Goal: Navigation & Orientation: Find specific page/section

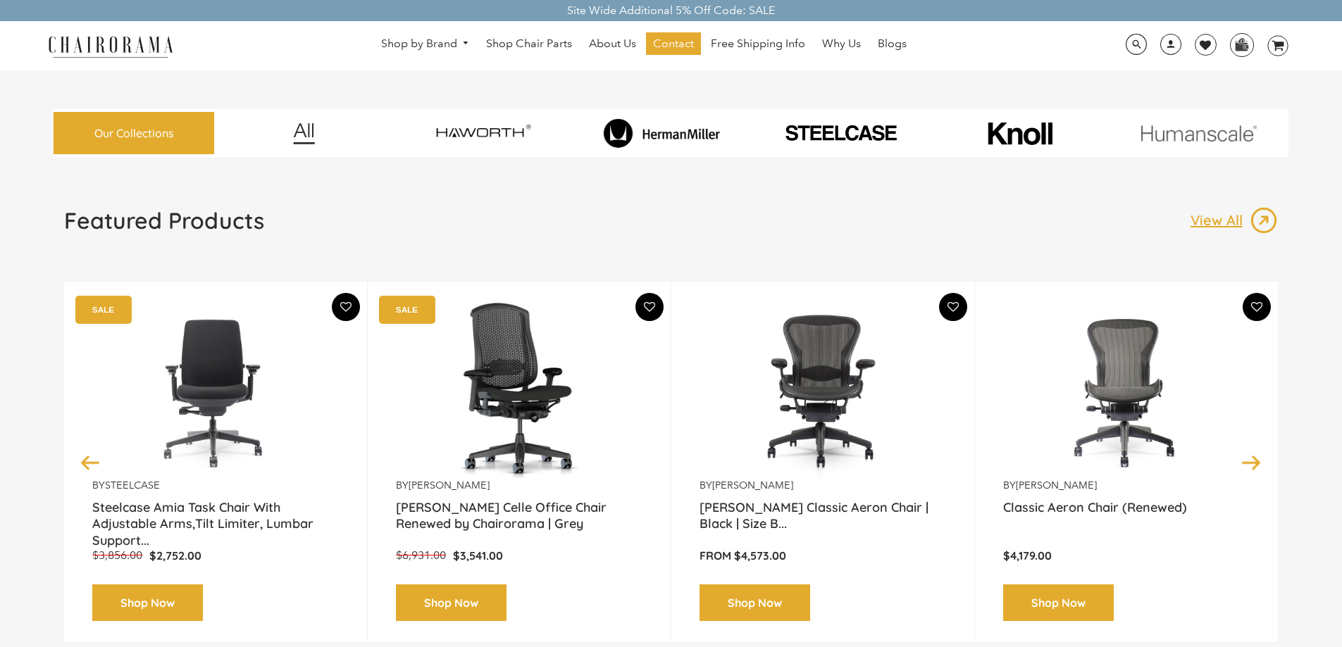
click at [839, 137] on img at bounding box center [840, 133] width 173 height 21
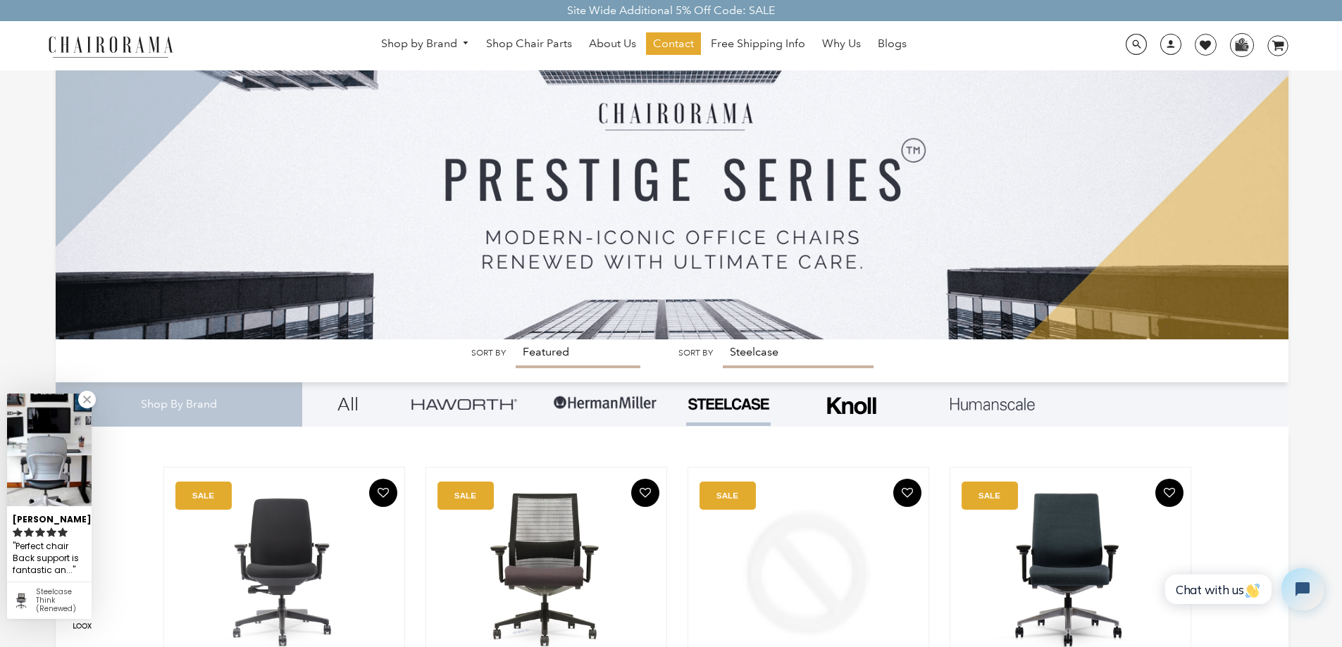
scroll to position [211, 0]
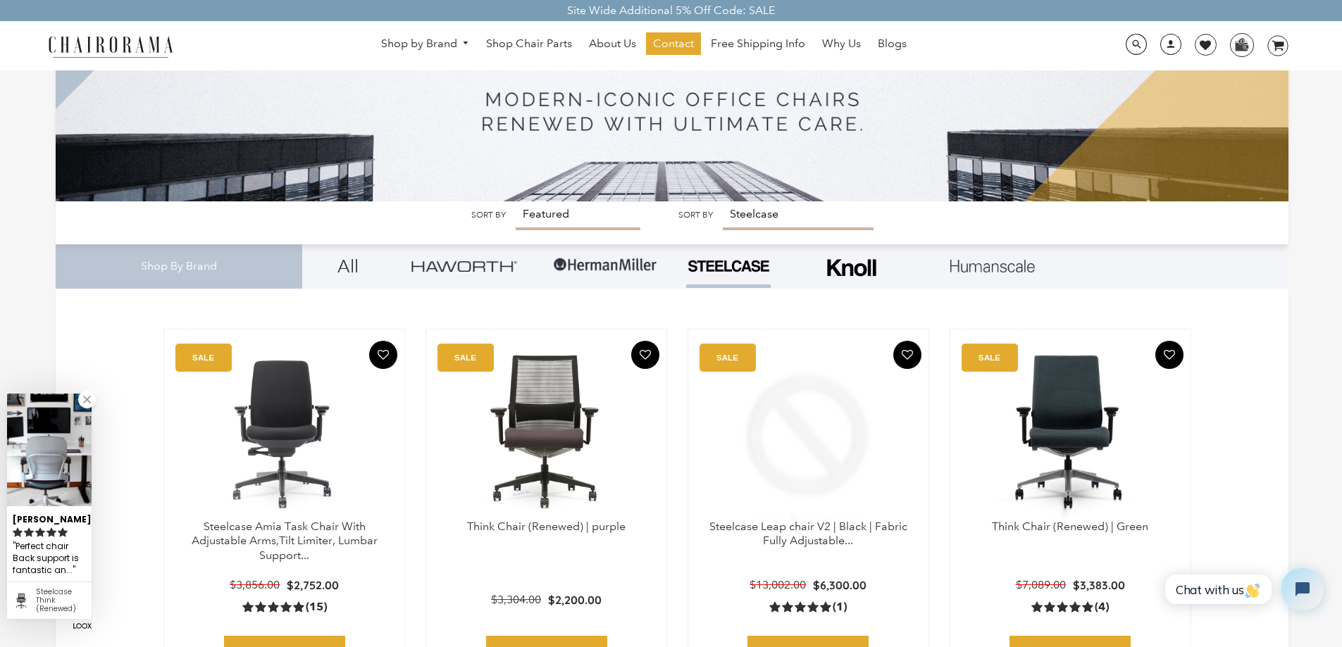
click at [459, 268] on img at bounding box center [464, 266] width 106 height 11
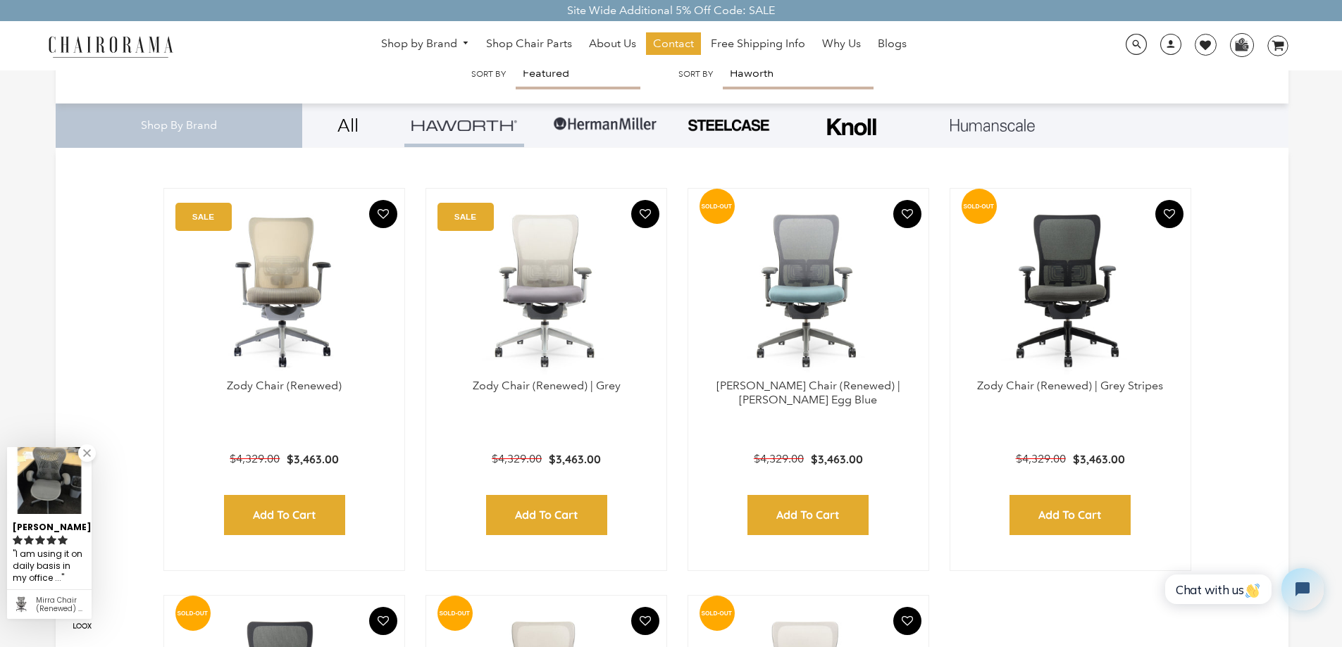
click at [347, 125] on link "All" at bounding box center [348, 126] width 70 height 44
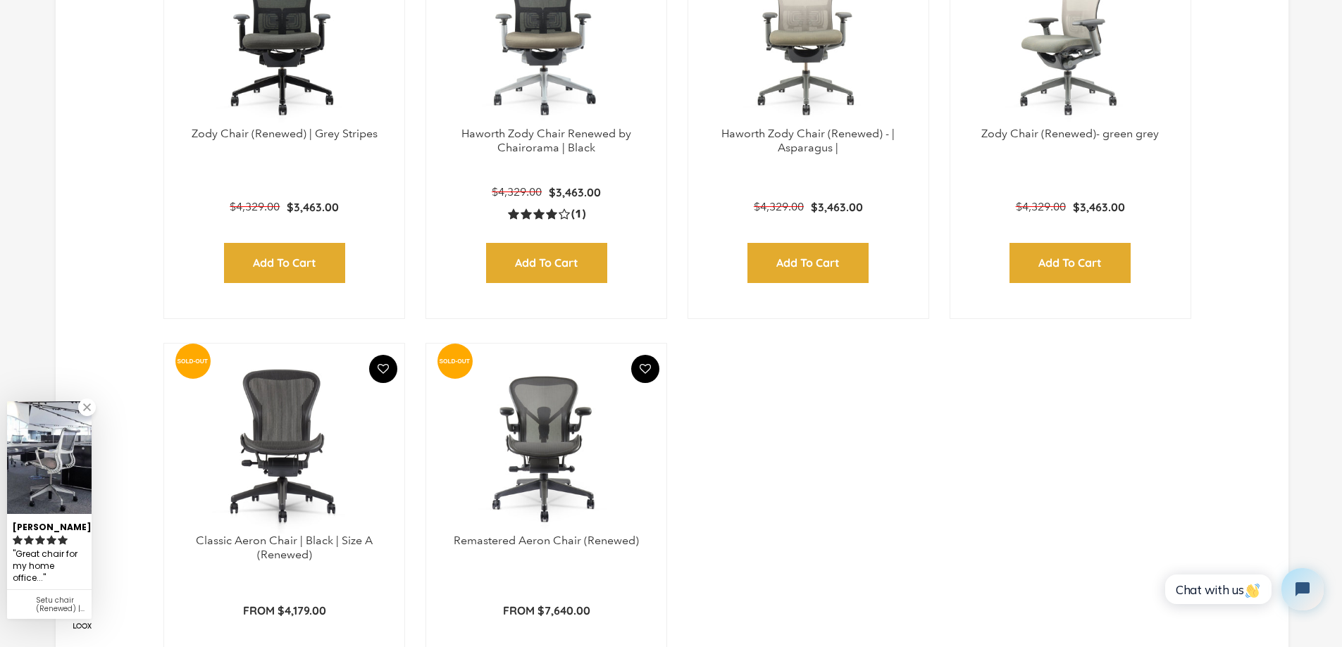
scroll to position [5071, 0]
